Goal: Information Seeking & Learning: Learn about a topic

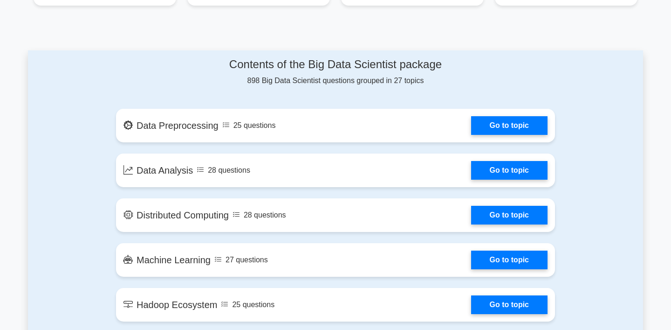
scroll to position [458, 0]
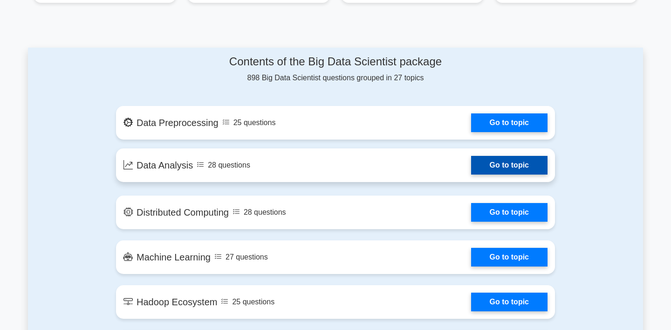
click at [488, 168] on link "Go to topic" at bounding box center [509, 165] width 76 height 19
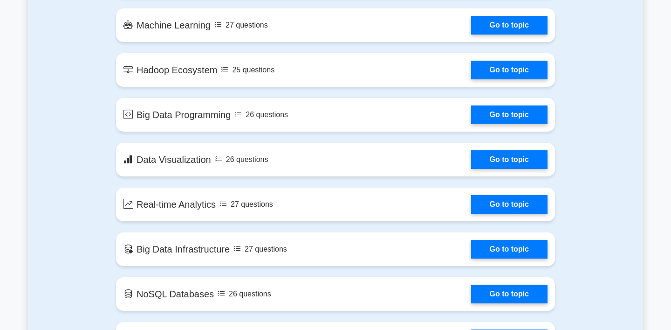
scroll to position [691, 0]
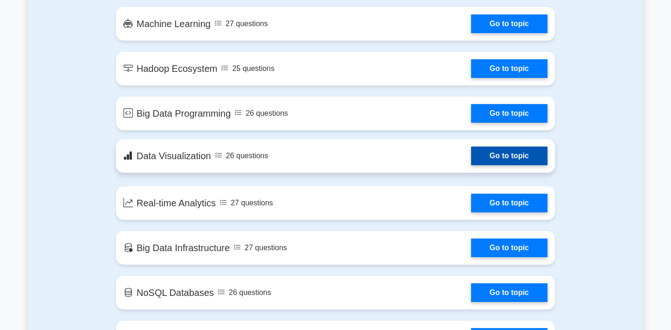
click at [486, 165] on link "Go to topic" at bounding box center [509, 155] width 76 height 19
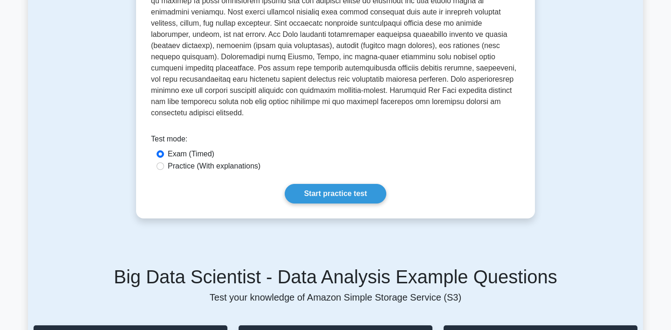
scroll to position [308, 0]
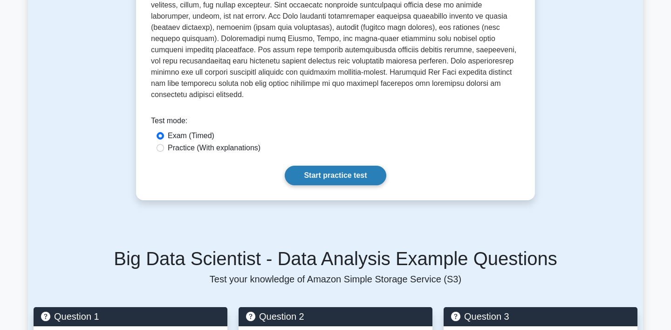
click at [329, 166] on link "Start practice test" at bounding box center [335, 175] width 101 height 20
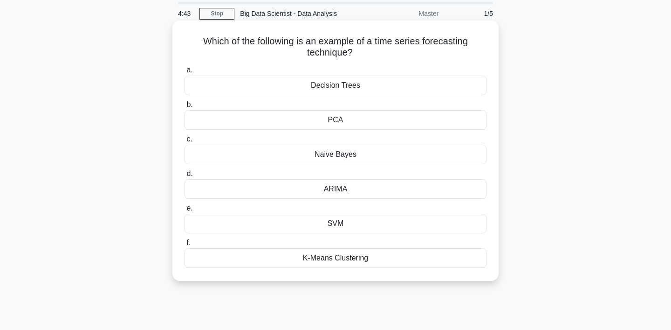
scroll to position [28, 0]
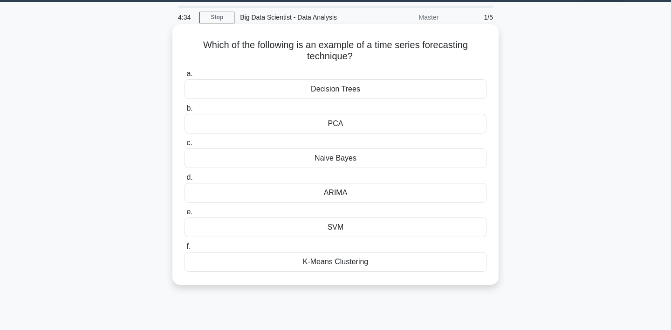
click at [340, 223] on div "SVM" at bounding box center [336, 227] width 302 height 20
click at [185, 215] on input "e. SVM" at bounding box center [185, 212] width 0 height 6
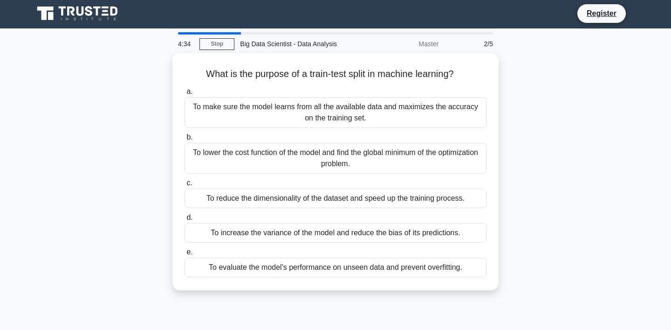
scroll to position [0, 0]
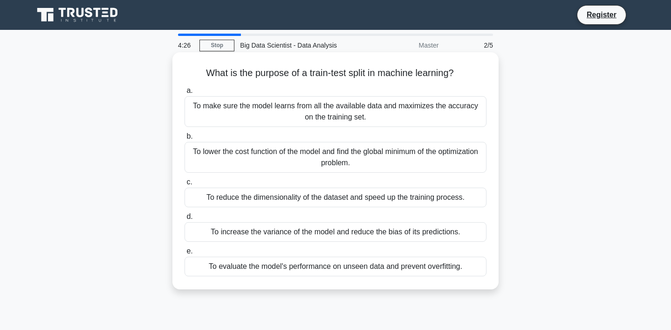
click at [273, 235] on div "To increase the variance of the model and reduce the bias of its predictions." at bounding box center [336, 232] width 302 height 20
click at [185, 220] on input "d. To increase the variance of the model and reduce the bias of its predictions." at bounding box center [185, 216] width 0 height 6
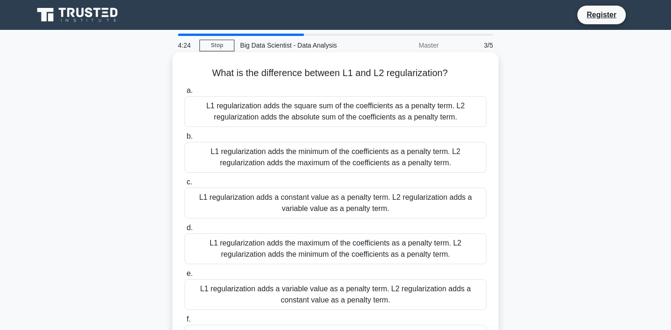
click at [362, 117] on div "L1 regularization adds the square sum of the coefficients as a penalty term. L2…" at bounding box center [336, 111] width 302 height 31
click at [185, 94] on input "a. L1 regularization adds the square sum of the coefficients as a penalty term.…" at bounding box center [185, 91] width 0 height 6
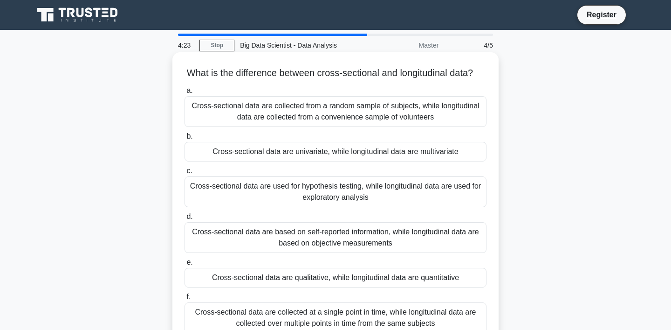
click at [282, 160] on div "Cross-sectional data are univariate, while longitudinal data are multivariate" at bounding box center [336, 152] width 302 height 20
click at [185, 139] on input "b. Cross-sectional data are univariate, while longitudinal data are multivariate" at bounding box center [185, 136] width 0 height 6
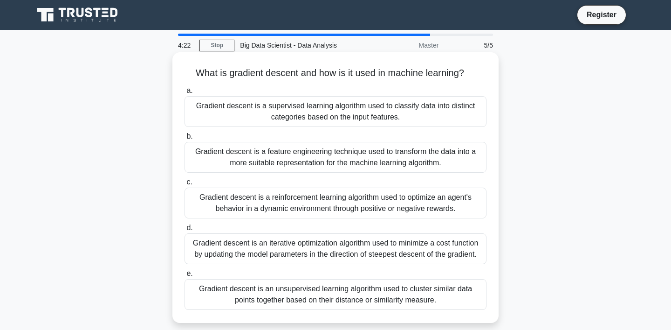
click at [294, 219] on div "a. Gradient descent is a supervised learning algorithm used to classify data in…" at bounding box center [335, 197] width 313 height 228
click at [289, 204] on div "Gradient descent is a reinforcement learning algorithm used to optimize an agen…" at bounding box center [336, 202] width 302 height 31
click at [185, 185] on input "c. Gradient descent is a reinforcement learning algorithm used to optimize an a…" at bounding box center [185, 182] width 0 height 6
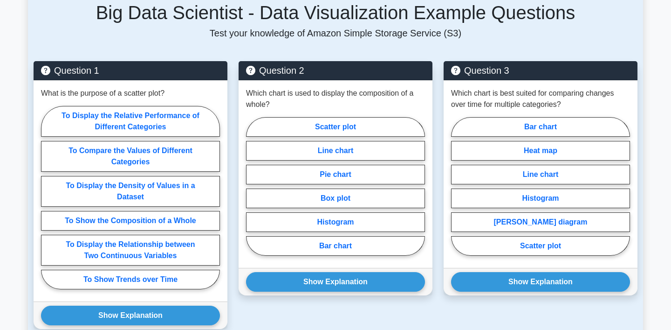
scroll to position [564, 0]
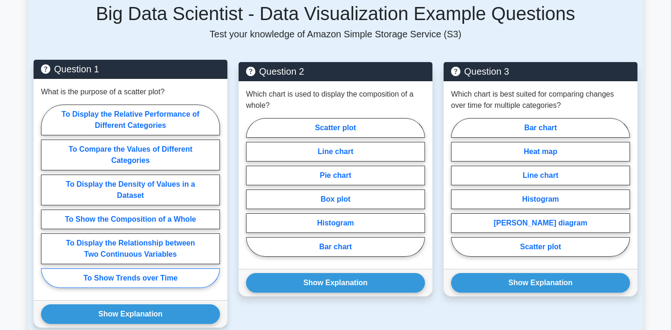
click at [166, 268] on label "To Show Trends over Time" at bounding box center [130, 278] width 179 height 20
click at [47, 202] on input "To Show Trends over Time" at bounding box center [44, 199] width 6 height 6
radio input "true"
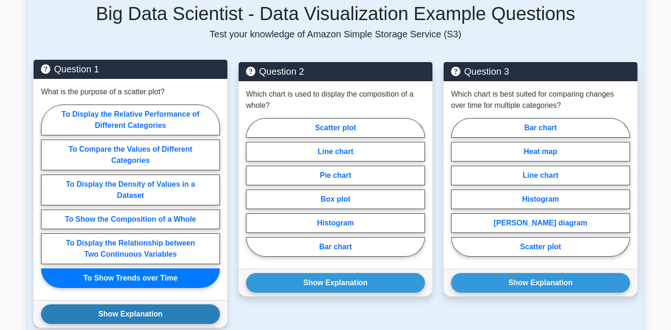
click at [137, 307] on button "Show Explanation" at bounding box center [130, 314] width 179 height 20
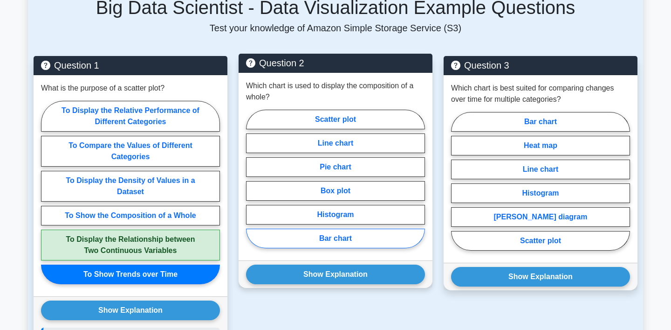
scroll to position [568, 0]
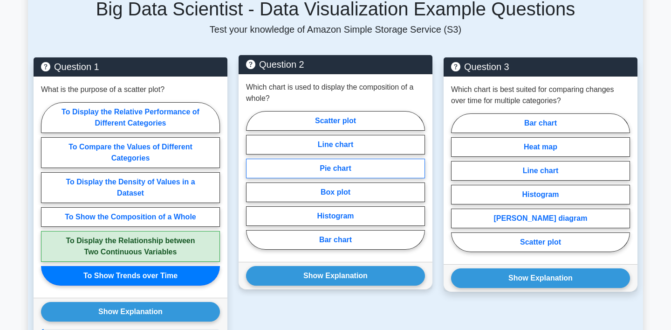
click at [337, 158] on label "Pie chart" at bounding box center [335, 168] width 179 height 20
click at [252, 180] on input "Pie chart" at bounding box center [249, 183] width 6 height 6
radio input "true"
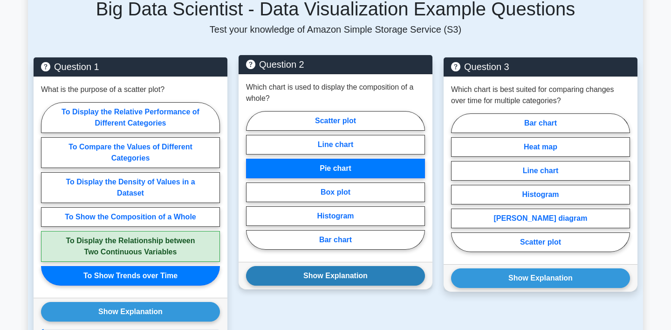
click at [333, 266] on button "Show Explanation" at bounding box center [335, 276] width 179 height 20
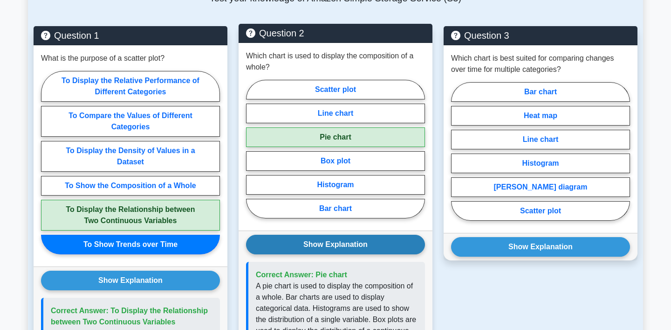
scroll to position [573, 0]
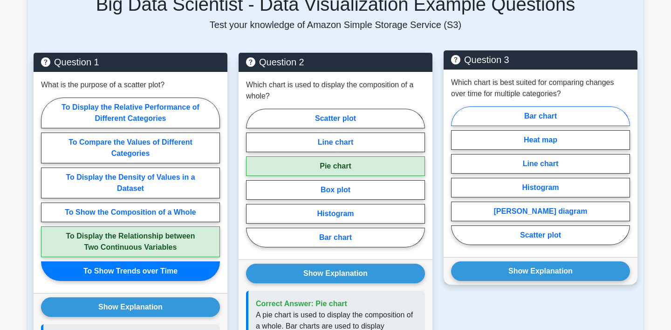
click at [522, 106] on label "Bar chart" at bounding box center [540, 116] width 179 height 20
click at [457, 175] on input "Bar chart" at bounding box center [454, 178] width 6 height 6
radio input "true"
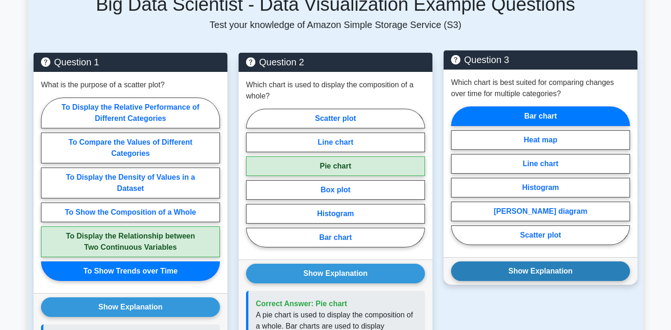
click at [542, 262] on button "Show Explanation" at bounding box center [540, 271] width 179 height 20
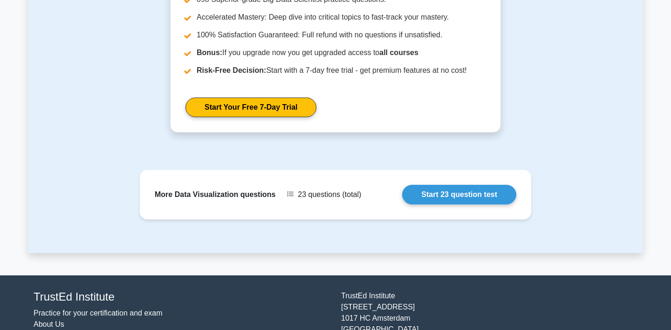
scroll to position [1160, 0]
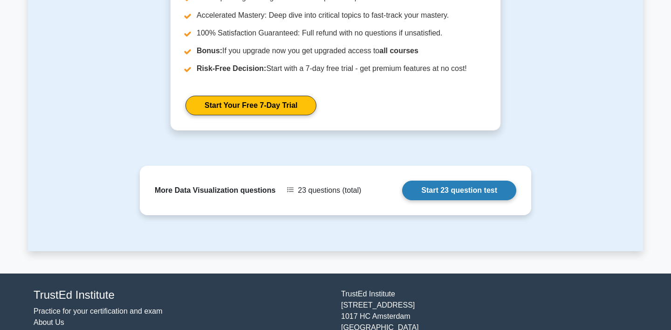
click at [443, 194] on link "Start 23 question test" at bounding box center [459, 190] width 114 height 20
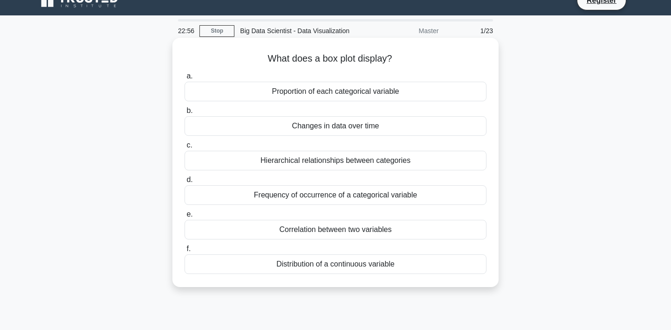
scroll to position [14, 0]
click at [319, 131] on div "Changes in data over time" at bounding box center [336, 127] width 302 height 20
click at [185, 114] on input "b. Changes in data over time" at bounding box center [185, 111] width 0 height 6
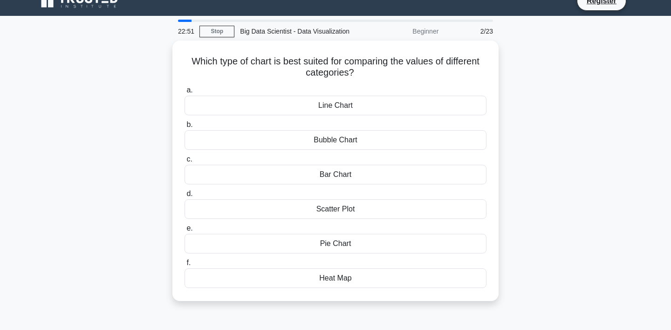
scroll to position [0, 0]
